Goal: Transaction & Acquisition: Purchase product/service

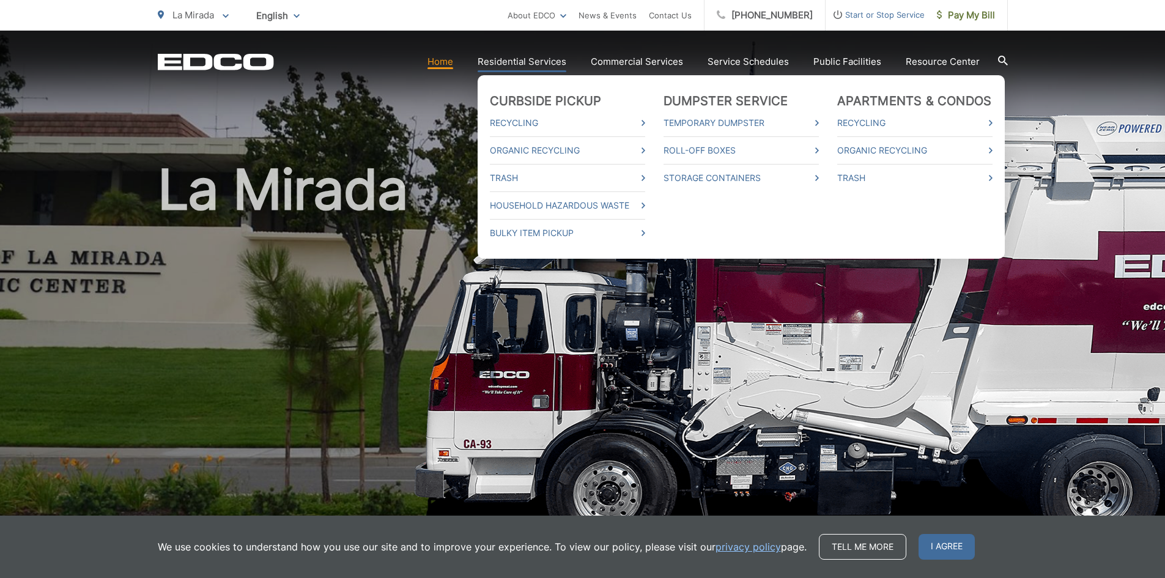
click at [502, 61] on link "Residential Services" at bounding box center [521, 61] width 89 height 15
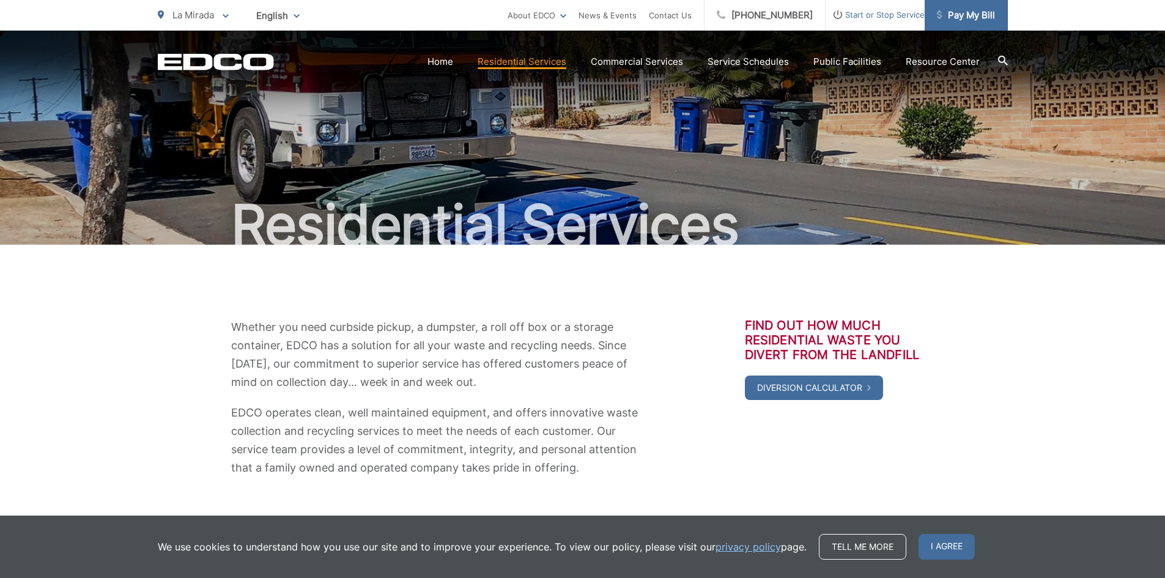
click at [954, 6] on link "Pay My Bill" at bounding box center [965, 15] width 83 height 31
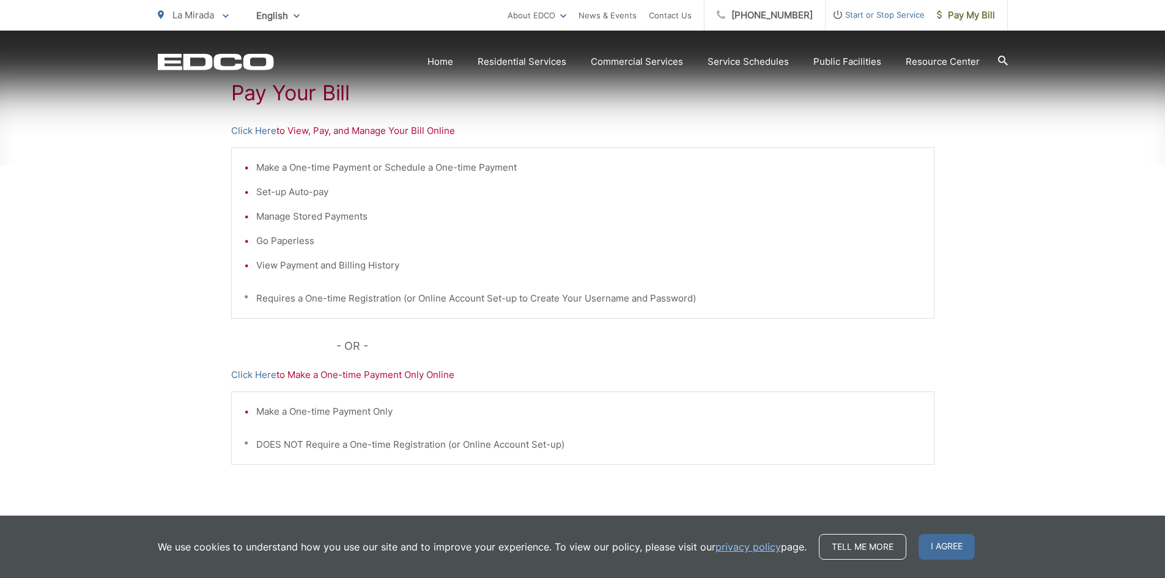
scroll to position [245, 0]
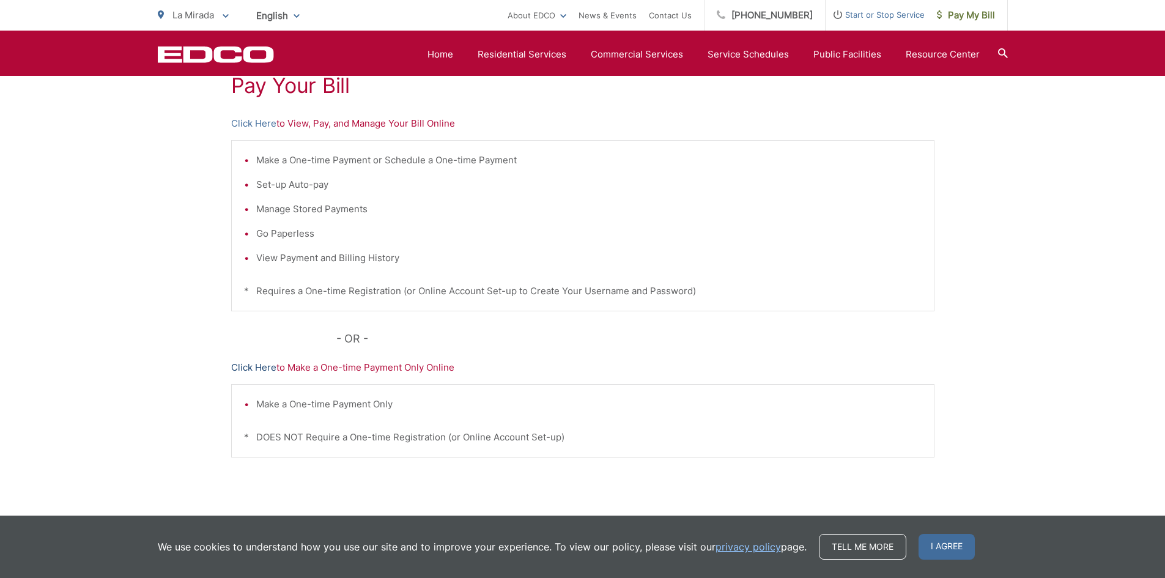
click at [244, 367] on link "Click Here" at bounding box center [253, 367] width 45 height 15
